Goal: Find specific page/section: Find specific page/section

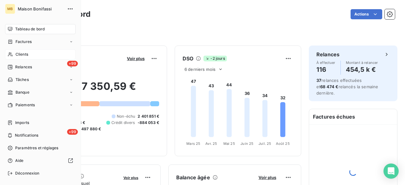
click at [18, 54] on span "Clients" at bounding box center [22, 55] width 13 height 6
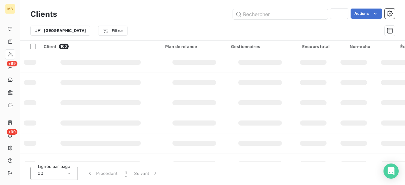
type input "auronn"
type input "fabrique"
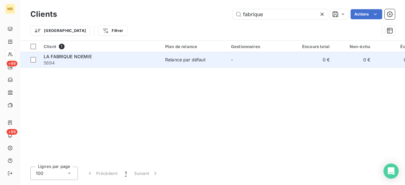
click at [191, 61] on div "Relance par défaut" at bounding box center [185, 60] width 41 height 6
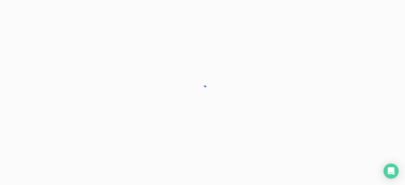
click at [191, 61] on div at bounding box center [202, 92] width 405 height 185
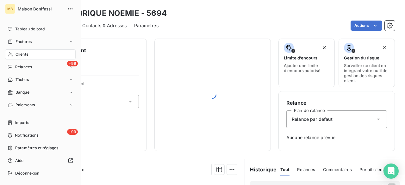
click at [22, 54] on span "Clients" at bounding box center [22, 55] width 13 height 6
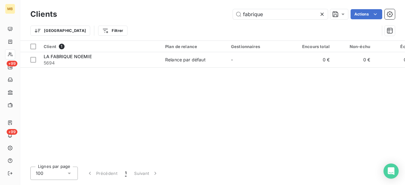
drag, startPoint x: 289, startPoint y: 13, endPoint x: 223, endPoint y: 16, distance: 65.9
click at [223, 16] on div "fabrique Actions" at bounding box center [230, 14] width 330 height 10
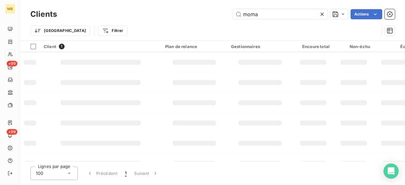
type input "moma"
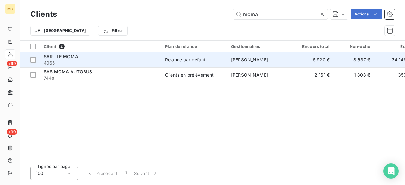
click at [203, 58] on div "Relance par défaut" at bounding box center [185, 60] width 41 height 6
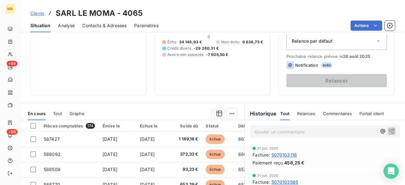
scroll to position [105, 0]
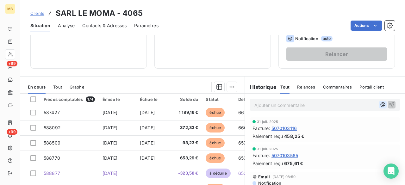
click at [380, 103] on icon "button" at bounding box center [383, 105] width 6 height 6
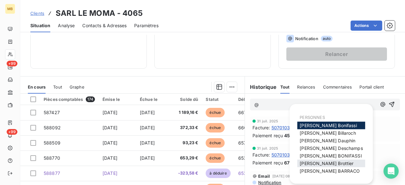
click at [328, 163] on span "[PERSON_NAME]" at bounding box center [327, 163] width 54 height 5
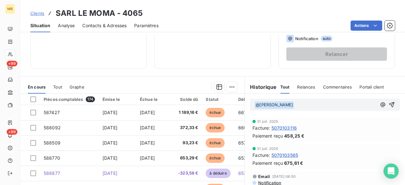
click at [365, 103] on p "﻿ @ [PERSON_NAME] ﻿ ﻿" at bounding box center [315, 105] width 122 height 8
click at [380, 105] on icon "button" at bounding box center [383, 105] width 6 height 6
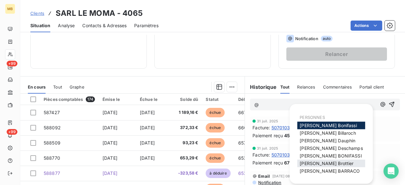
click at [331, 162] on span "[PERSON_NAME]" at bounding box center [327, 163] width 54 height 5
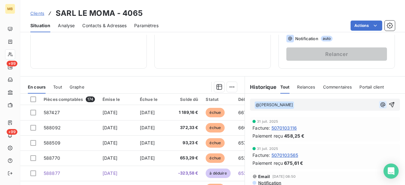
click at [380, 104] on icon "button" at bounding box center [383, 105] width 6 height 6
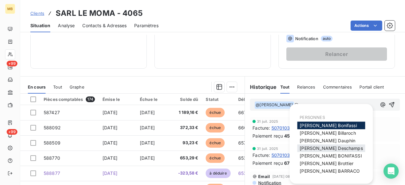
click at [318, 147] on span "[PERSON_NAME]" at bounding box center [331, 148] width 63 height 5
click at [380, 103] on icon "button" at bounding box center [383, 105] width 6 height 6
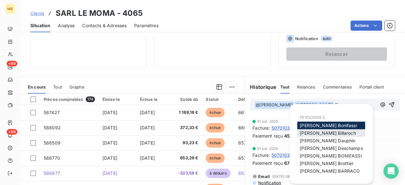
click at [322, 134] on span "[PERSON_NAME]" at bounding box center [328, 132] width 56 height 5
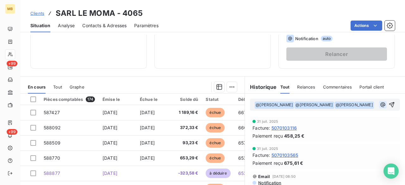
click at [372, 102] on div "﻿ @ [PERSON_NAME] ﻿ ﻿ @ [PERSON_NAME] ﻿ ﻿ @ [PERSON_NAME] ﻿ ﻿" at bounding box center [324, 105] width 141 height 8
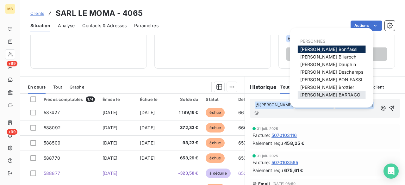
click at [318, 94] on span "[PERSON_NAME]" at bounding box center [330, 94] width 60 height 5
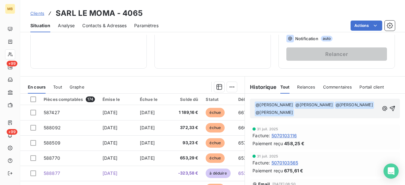
click at [318, 114] on p "﻿ @ [PERSON_NAME] ﻿ ﻿ @ [PERSON_NAME] ﻿ ﻿ @ [PERSON_NAME] ﻿ ﻿ @ [PERSON_NAME] ﻿…" at bounding box center [316, 108] width 125 height 15
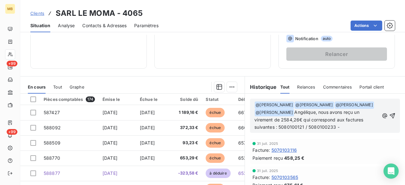
click at [303, 124] on span "Angélique, nous avons reçu un virement de 2584,26€ qui correspond aux factures …" at bounding box center [309, 119] width 110 height 20
click at [344, 126] on p "﻿ @ [PERSON_NAME] ﻿ ﻿ @ [PERSON_NAME] ﻿ ﻿ @ [PERSON_NAME] ﻿ ﻿ @ [PERSON_NAME] ﻿…" at bounding box center [316, 116] width 125 height 30
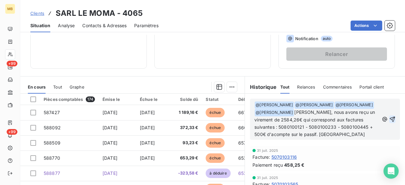
click at [389, 117] on icon "button" at bounding box center [392, 119] width 6 height 6
